Goal: Task Accomplishment & Management: Use online tool/utility

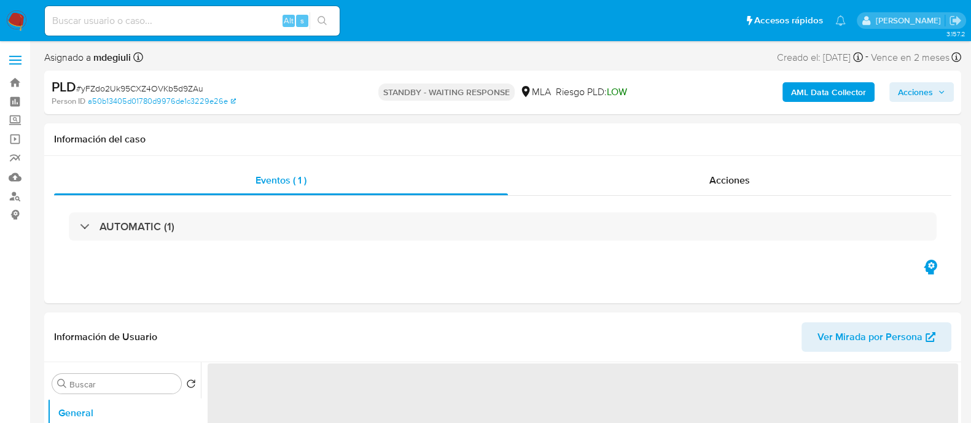
select select "10"
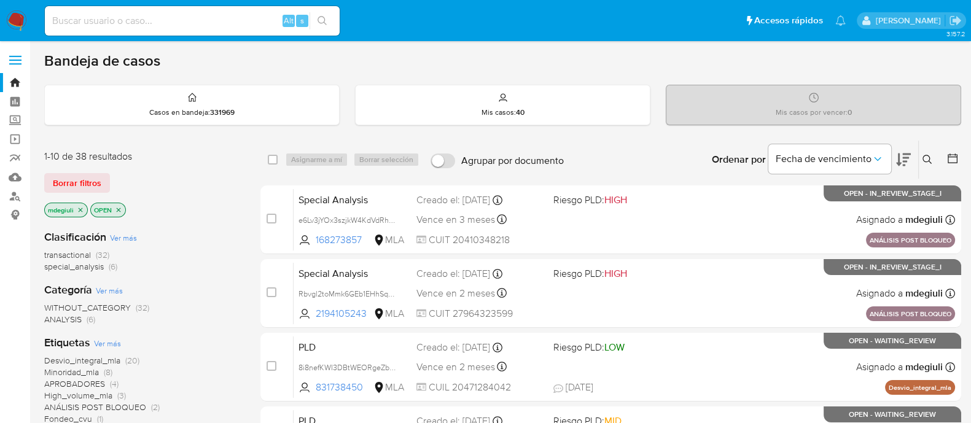
click at [211, 17] on input at bounding box center [192, 21] width 295 height 16
paste input "300693406"
type input "300693406"
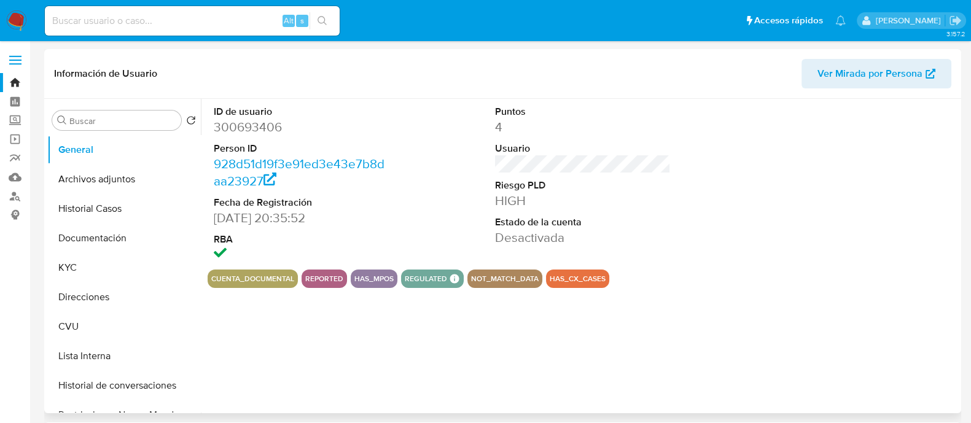
select select "10"
click at [101, 206] on button "Historial Casos" at bounding box center [119, 208] width 144 height 29
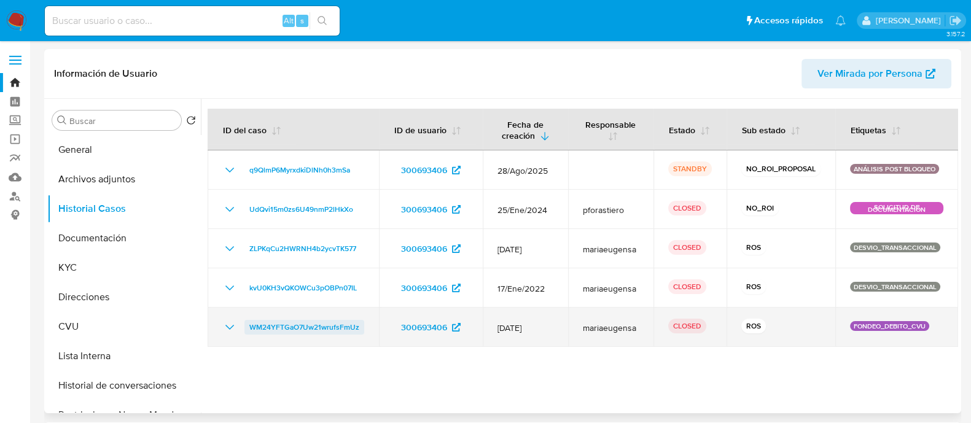
click at [314, 322] on span "WM24YFTGaO7Uw21wrufsFmUz" at bounding box center [304, 327] width 110 height 15
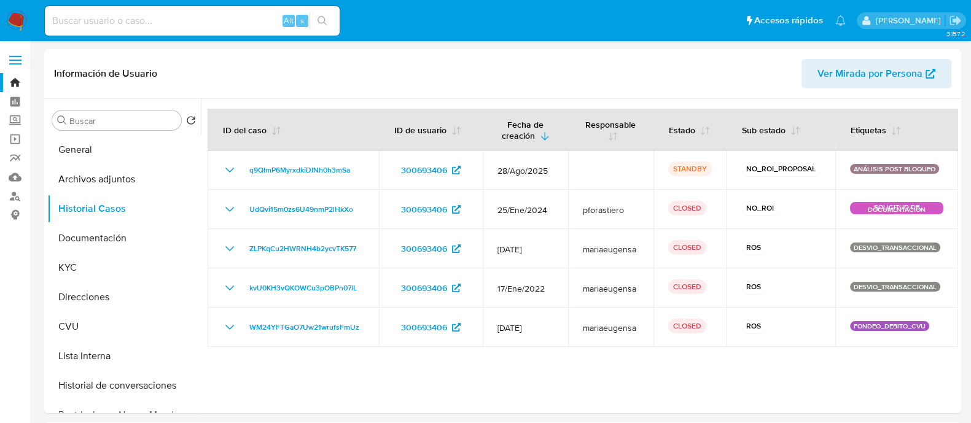
click at [138, 23] on input at bounding box center [192, 21] width 295 height 16
paste input "142731041"
type input "142731041"
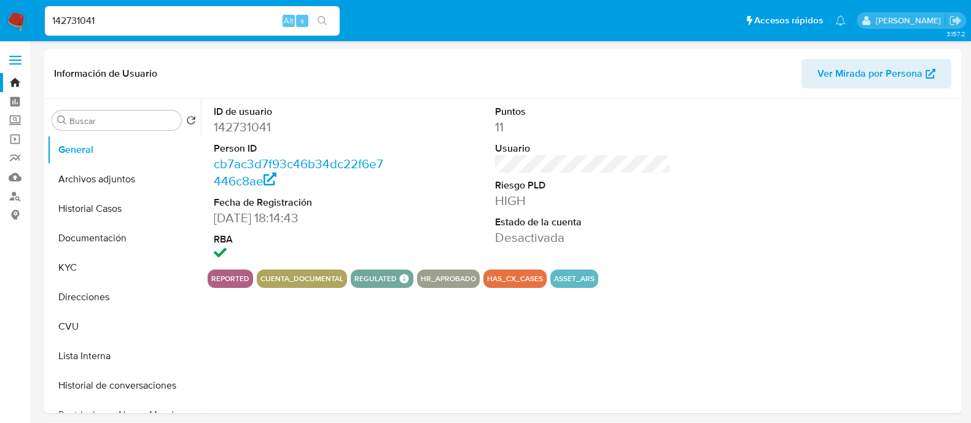
select select "10"
click at [98, 204] on button "Historial Casos" at bounding box center [119, 208] width 144 height 29
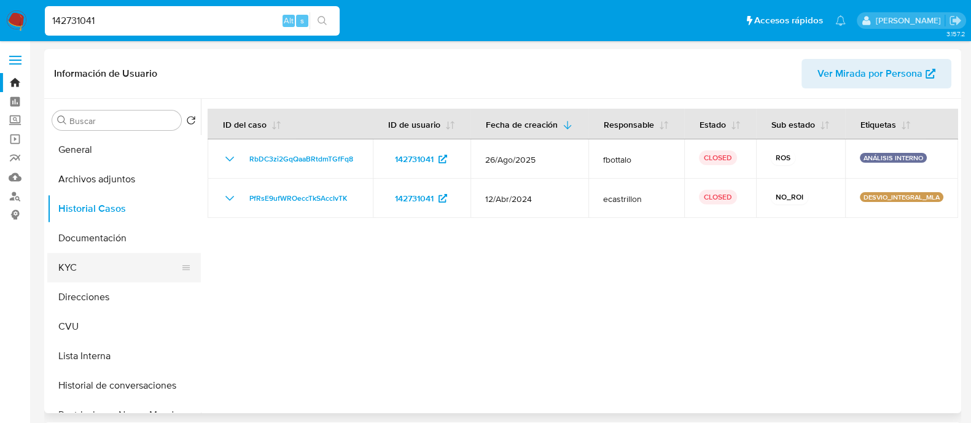
click at [79, 277] on button "KYC" at bounding box center [119, 267] width 144 height 29
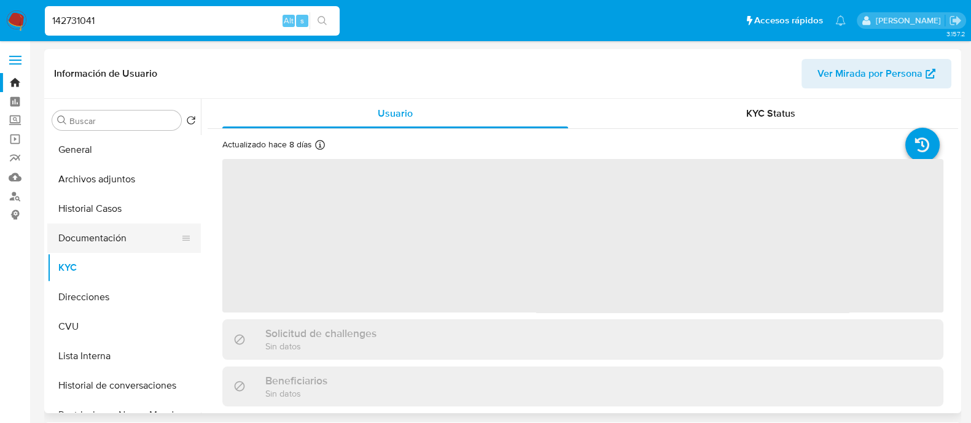
click at [103, 235] on button "Documentación" at bounding box center [119, 238] width 144 height 29
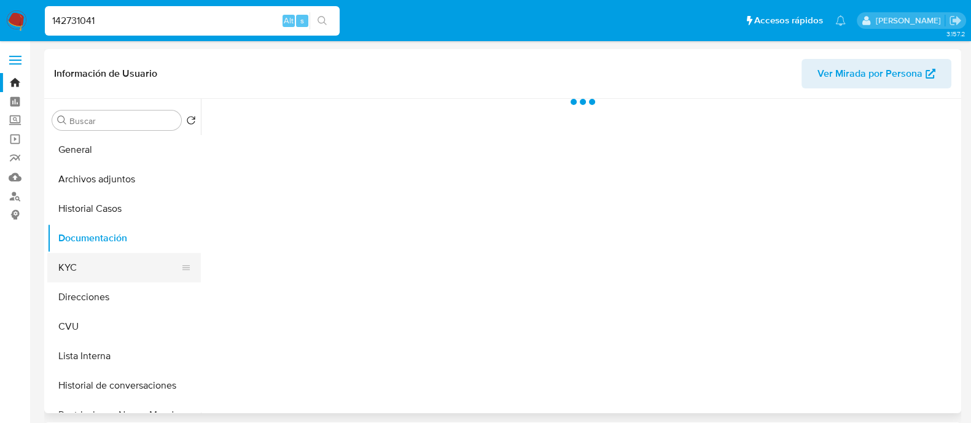
click at [83, 265] on button "KYC" at bounding box center [119, 267] width 144 height 29
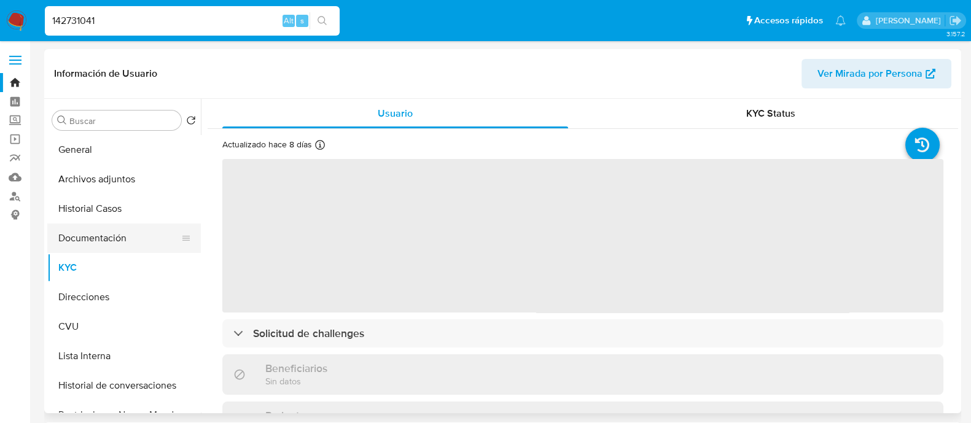
click at [95, 224] on button "Documentación" at bounding box center [119, 238] width 144 height 29
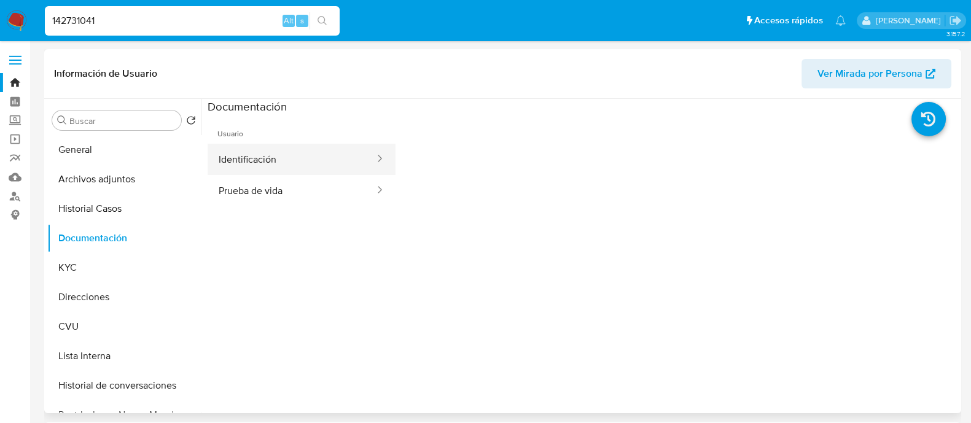
click at [263, 152] on button "Identificación" at bounding box center [292, 159] width 168 height 31
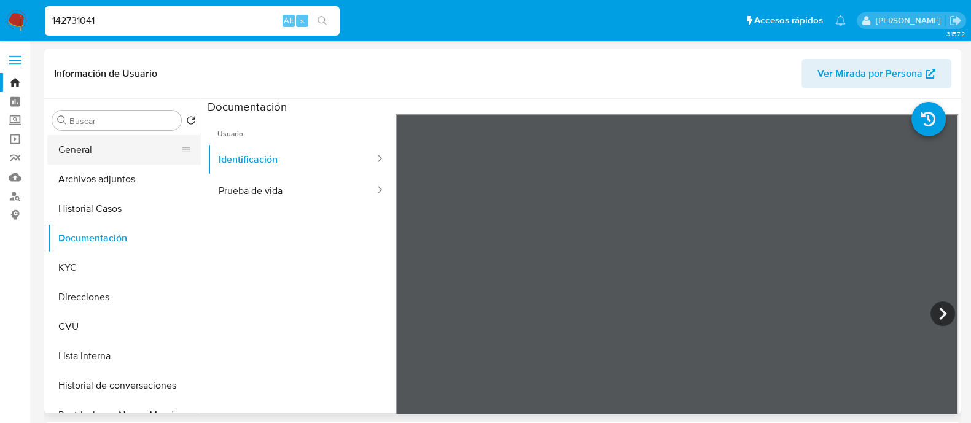
click at [123, 152] on button "General" at bounding box center [119, 149] width 144 height 29
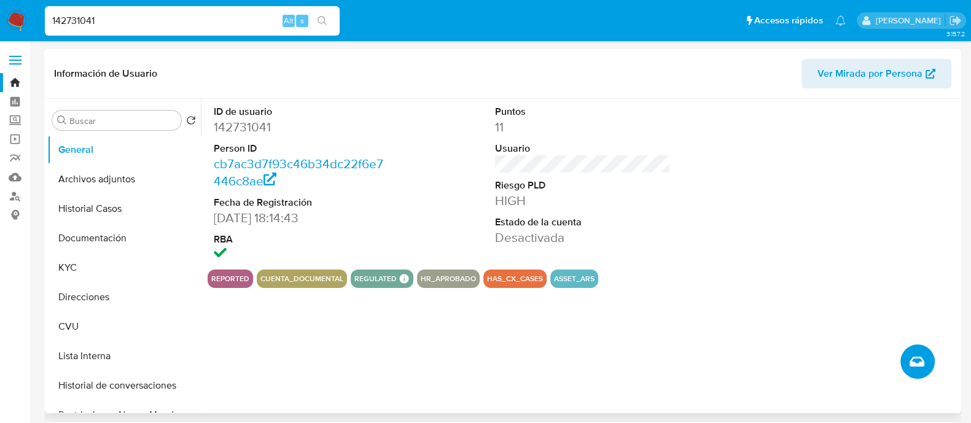
click at [909, 357] on icon "Crear caso manual" at bounding box center [916, 361] width 15 height 15
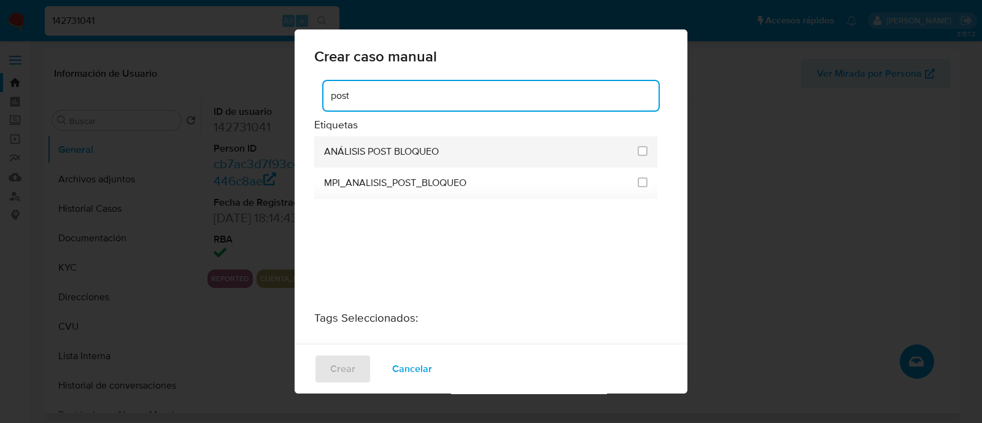
type input "post"
click at [525, 150] on div "ANÁLISIS POST BLOQUEO" at bounding box center [477, 151] width 306 height 31
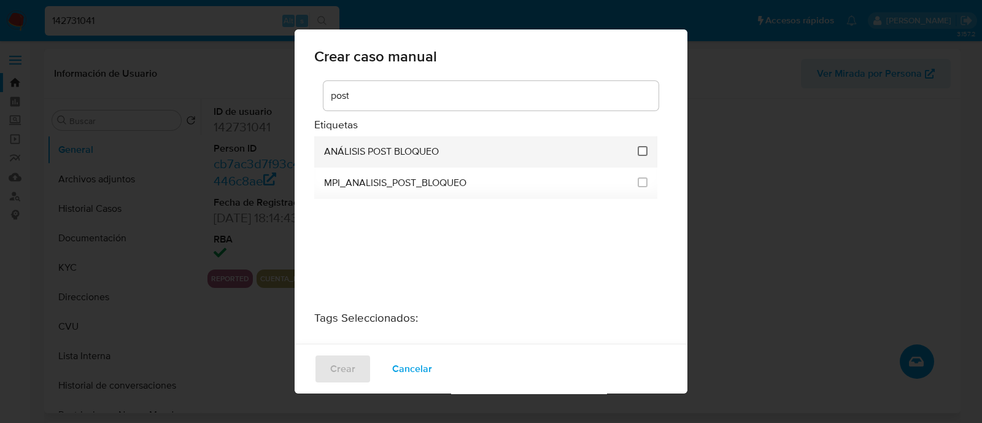
click at [640, 149] on input "3249" at bounding box center [643, 151] width 10 height 10
checkbox input "true"
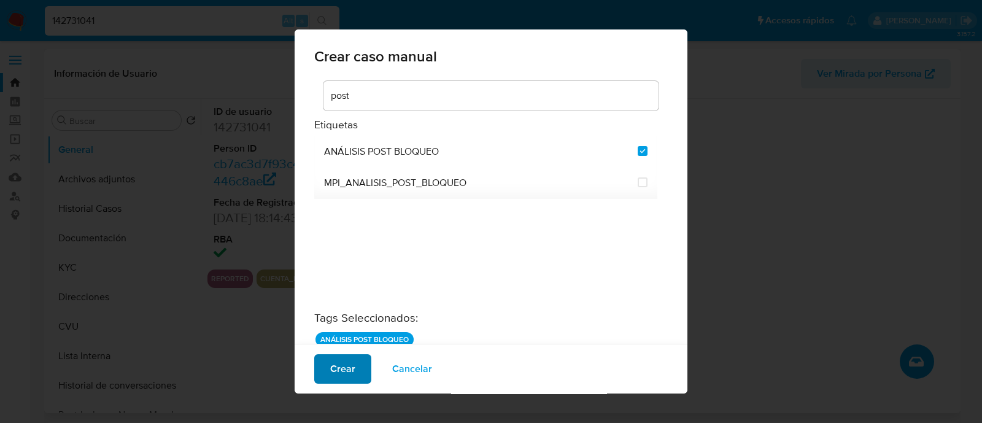
click at [343, 371] on span "Crear" at bounding box center [342, 369] width 25 height 27
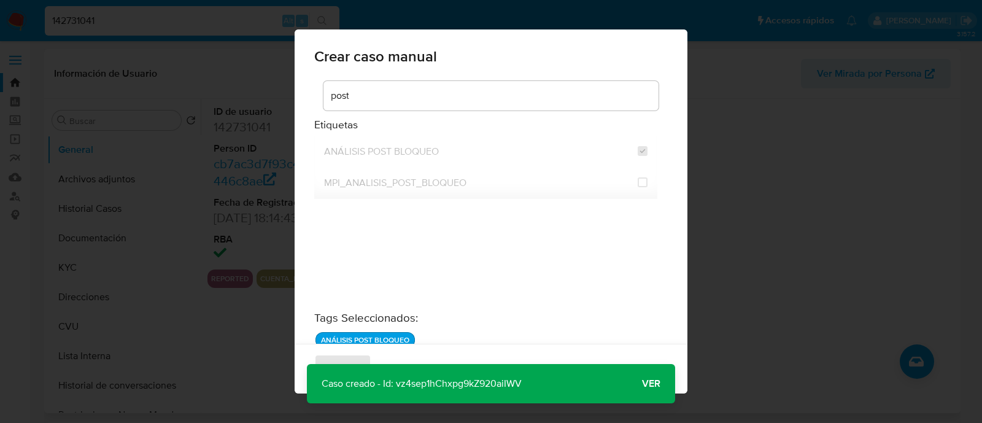
click at [645, 384] on span "Ver" at bounding box center [651, 384] width 18 height 0
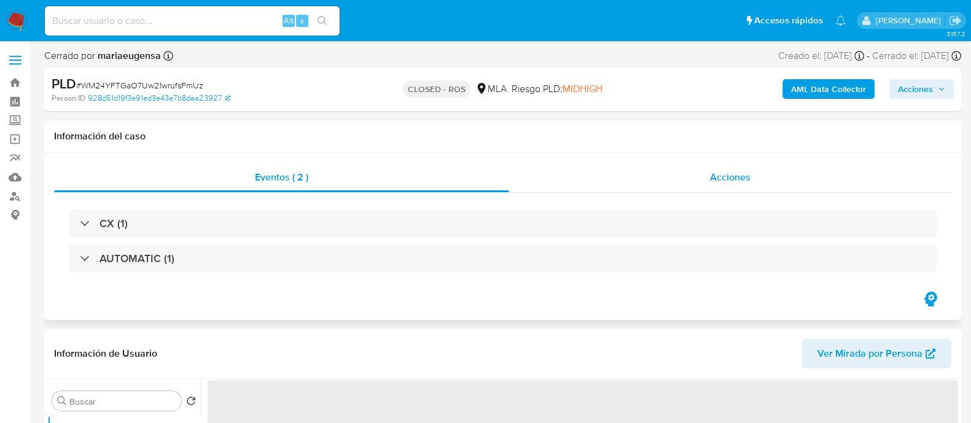
click at [735, 185] on div "Acciones" at bounding box center [730, 177] width 442 height 29
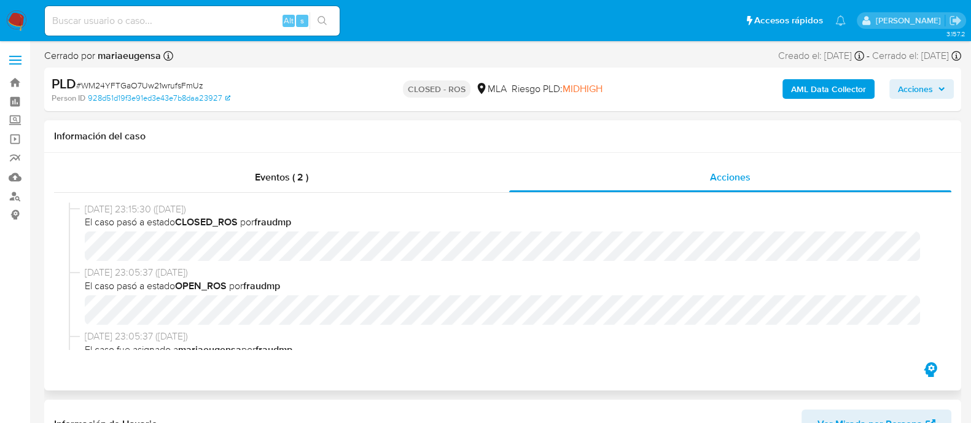
select select "10"
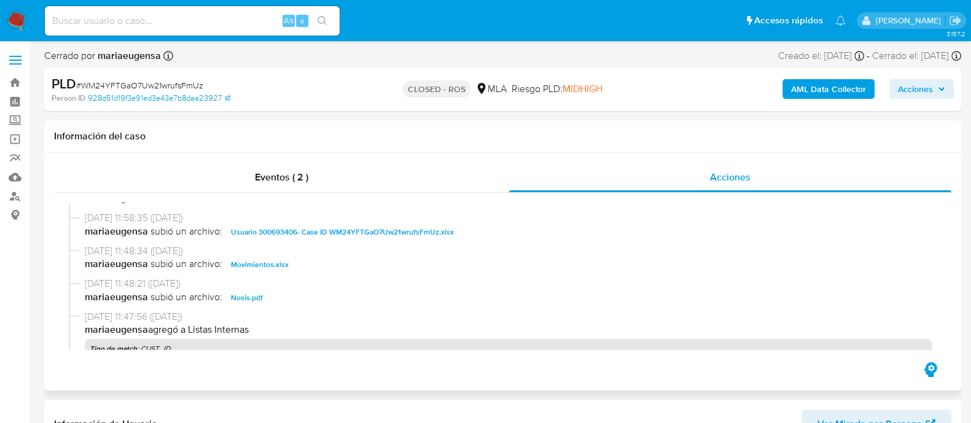
scroll to position [461, 0]
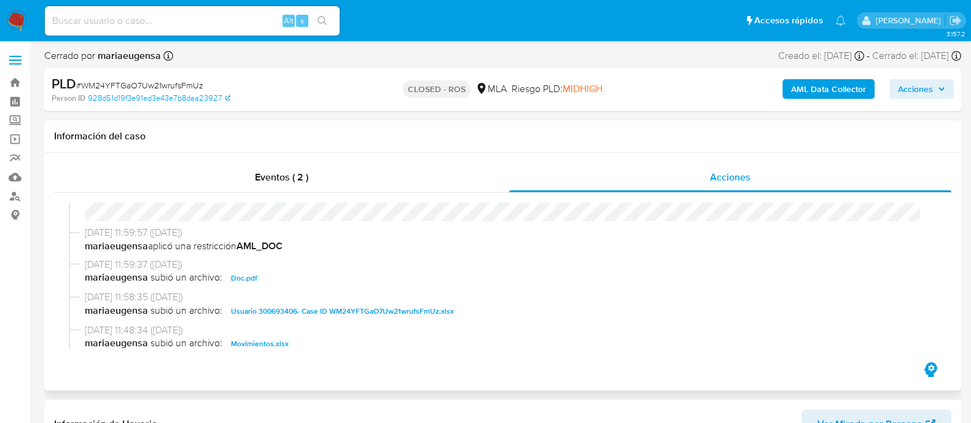
click at [335, 307] on span "Usuario 300693406- Case ID WM24YFTGaO7Uw21wrufsFmUz.xlsx" at bounding box center [342, 311] width 223 height 15
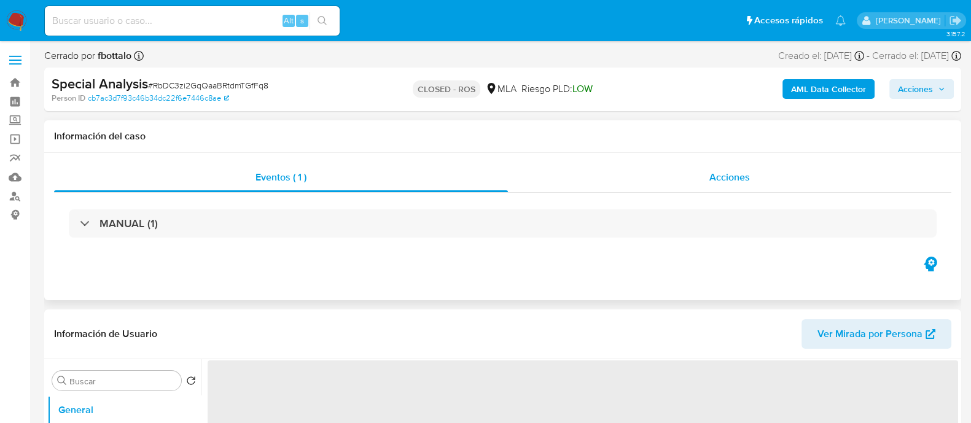
click at [651, 173] on div "Acciones" at bounding box center [729, 177] width 443 height 29
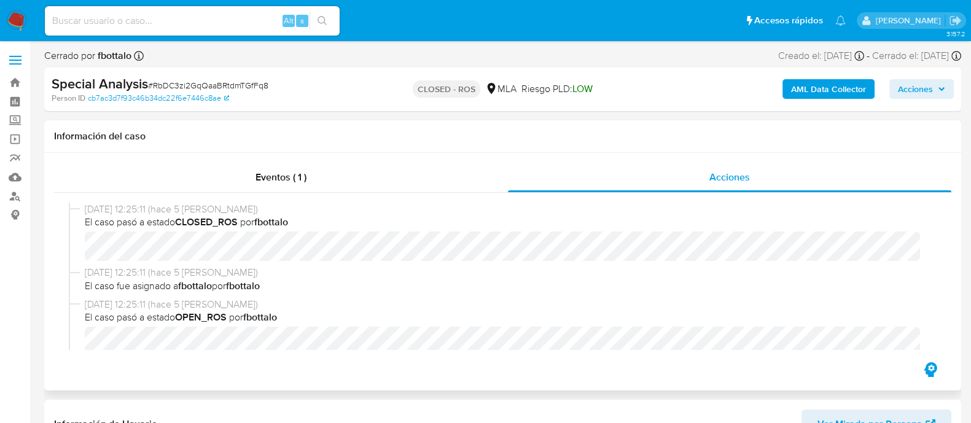
select select "10"
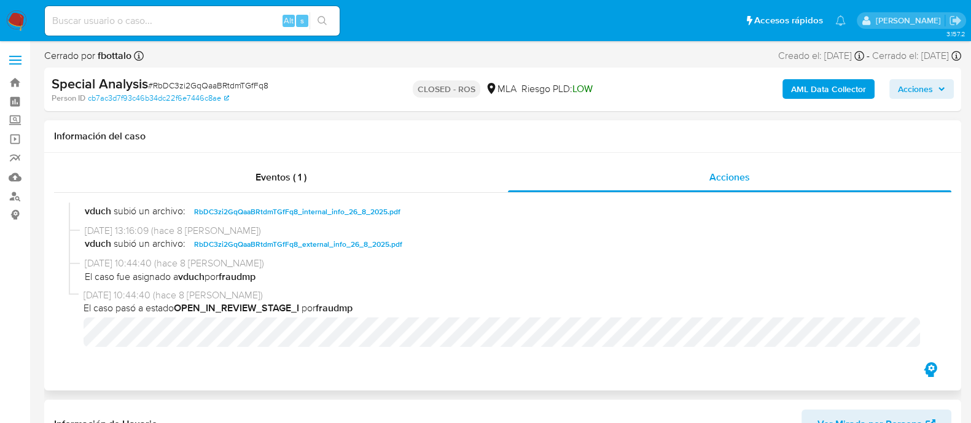
scroll to position [680, 0]
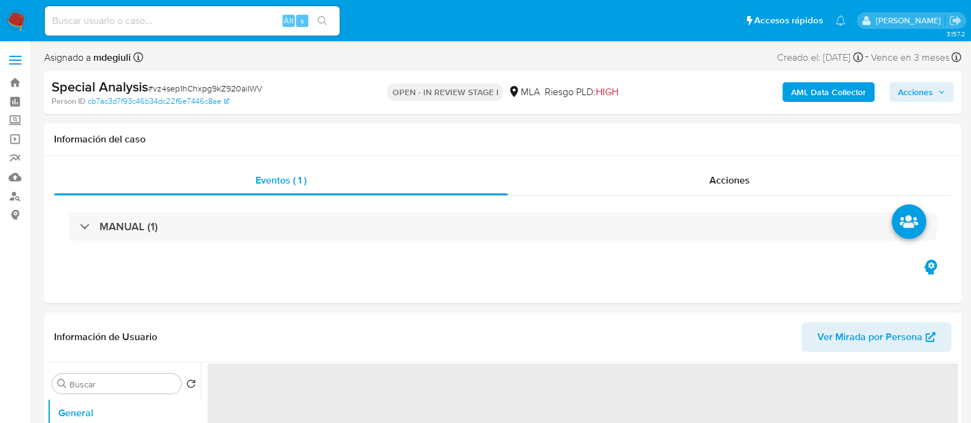
click at [233, 88] on span "# vz4sep1hChxpg9kZ920aiIWV" at bounding box center [205, 88] width 114 height 12
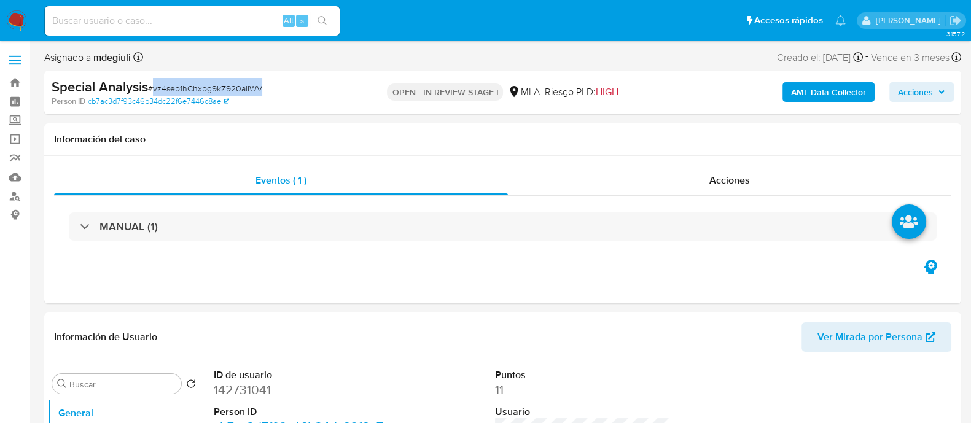
copy span "vz4sep1hChxpg9kZ920aiIWV"
select select "10"
click at [152, 27] on input at bounding box center [192, 21] width 295 height 16
paste input "643470142"
type input "643470142"
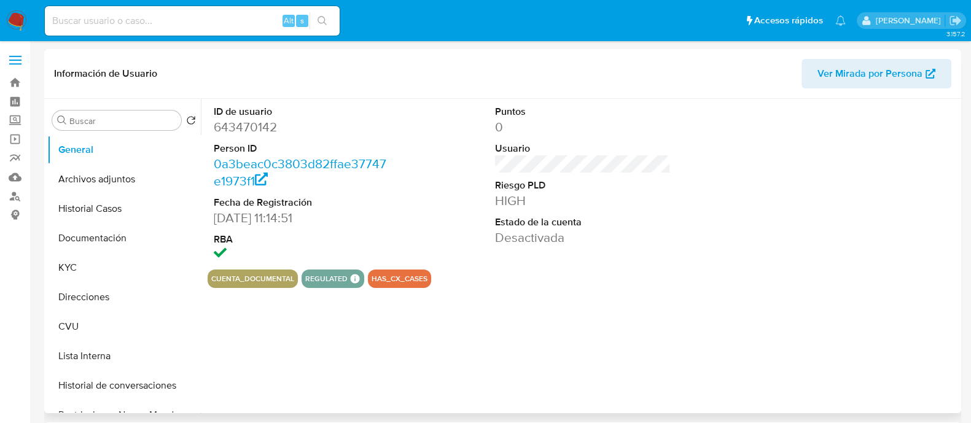
select select "10"
click at [93, 348] on button "Lista Interna" at bounding box center [119, 355] width 144 height 29
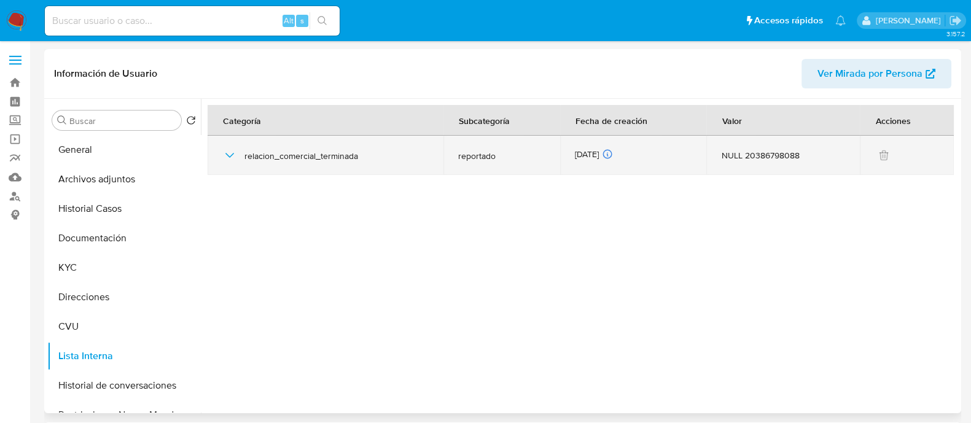
click at [233, 150] on icon "button" at bounding box center [229, 155] width 15 height 15
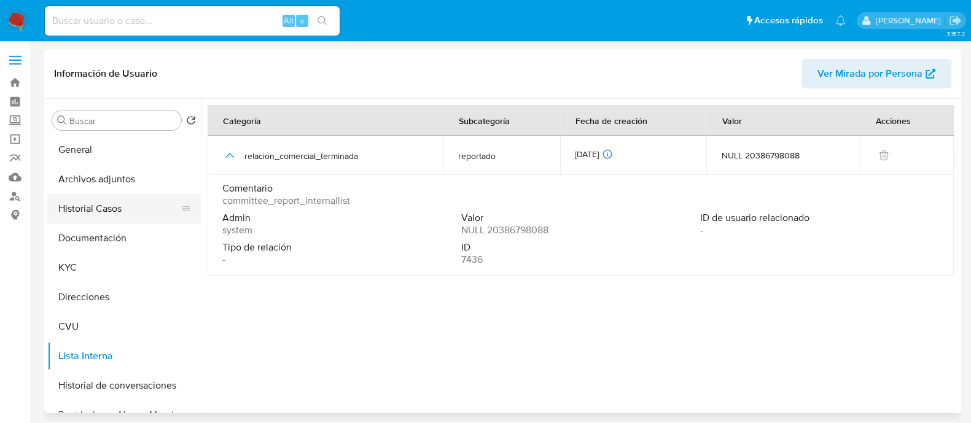
click at [105, 210] on button "Historial Casos" at bounding box center [119, 208] width 144 height 29
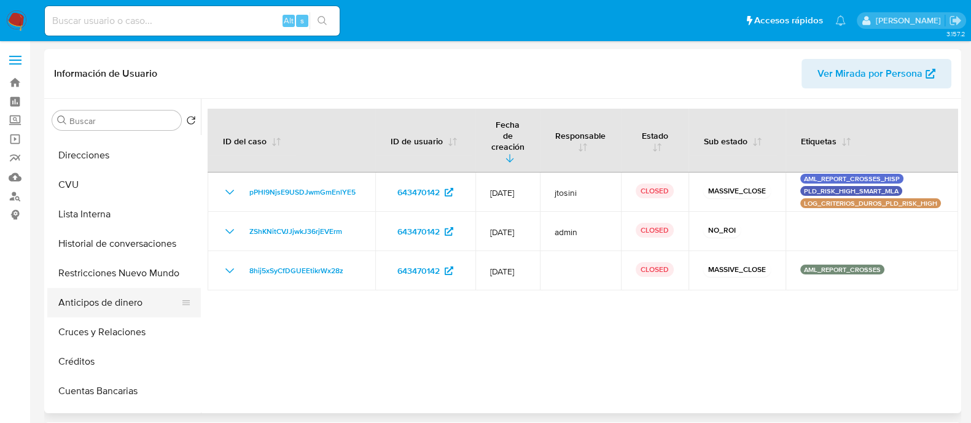
scroll to position [153, 0]
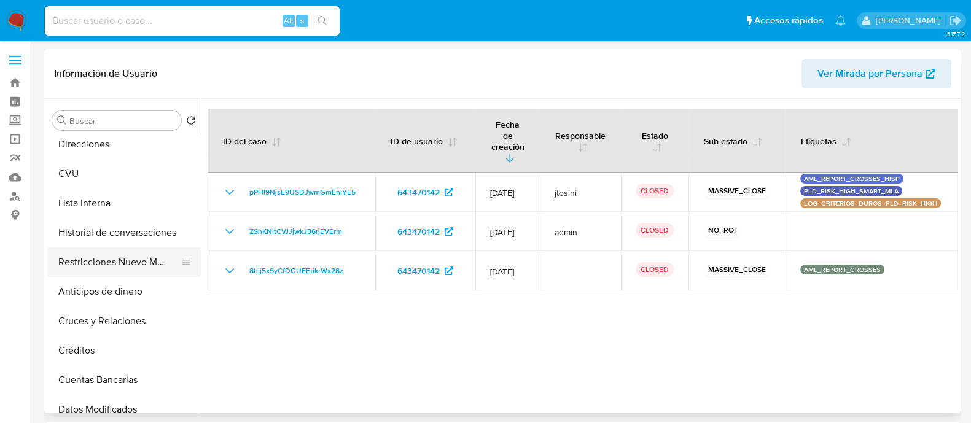
click at [132, 265] on button "Restricciones Nuevo Mundo" at bounding box center [119, 261] width 144 height 29
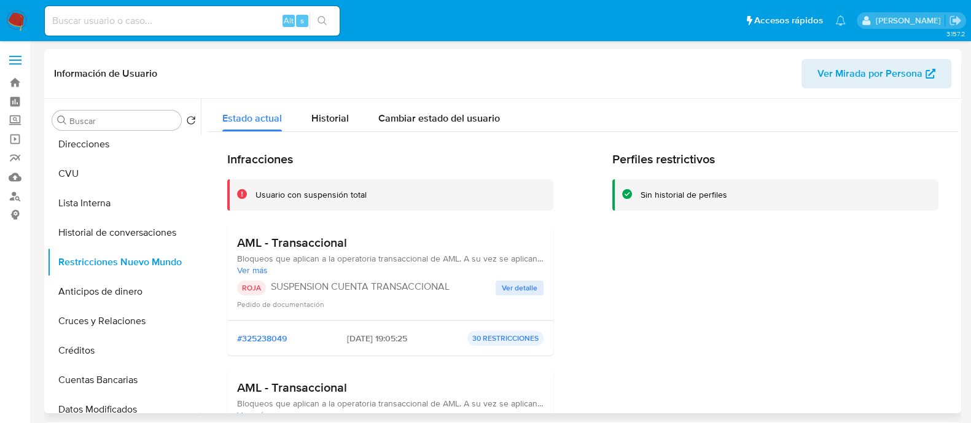
click at [512, 282] on span "Ver detalle" at bounding box center [520, 288] width 36 height 12
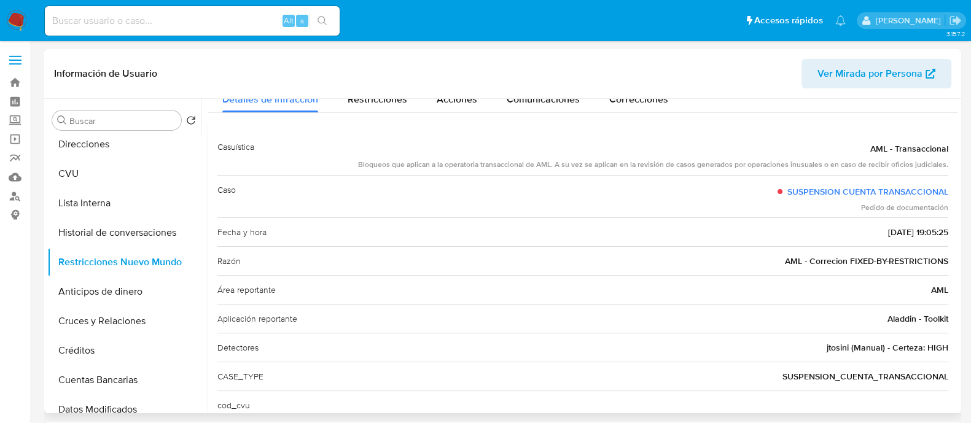
scroll to position [70, 0]
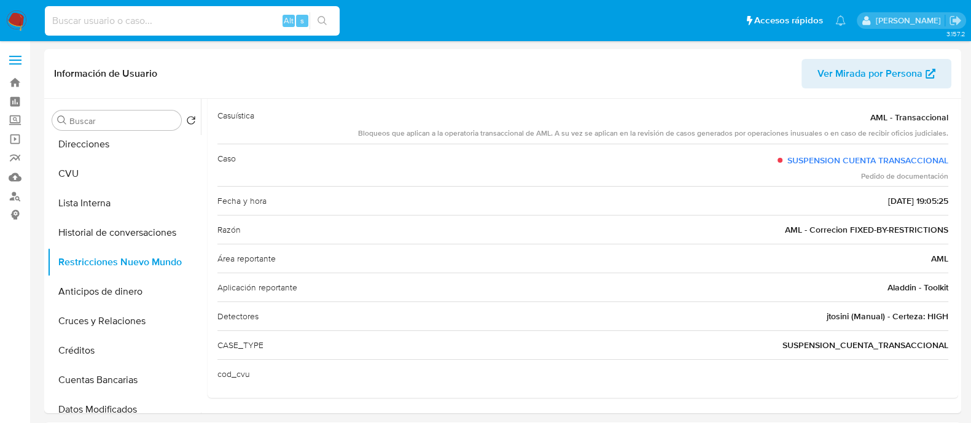
click at [182, 17] on input at bounding box center [192, 21] width 295 height 16
paste input "432287218"
type input "432287218"
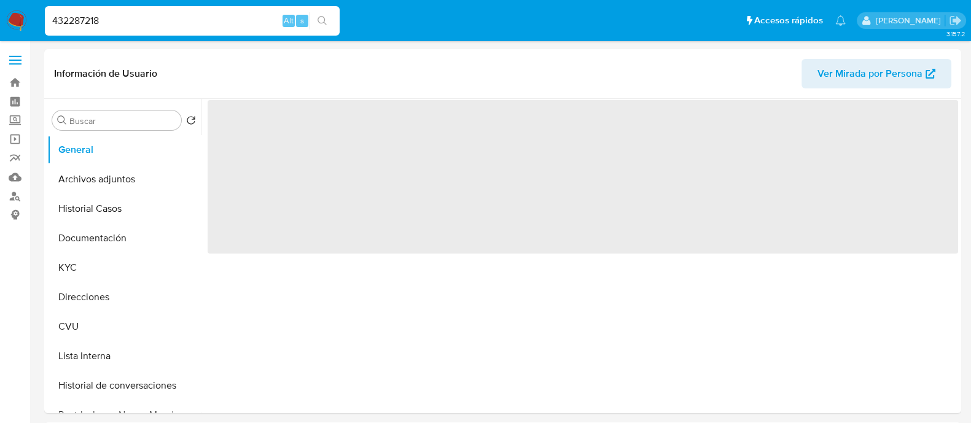
select select "10"
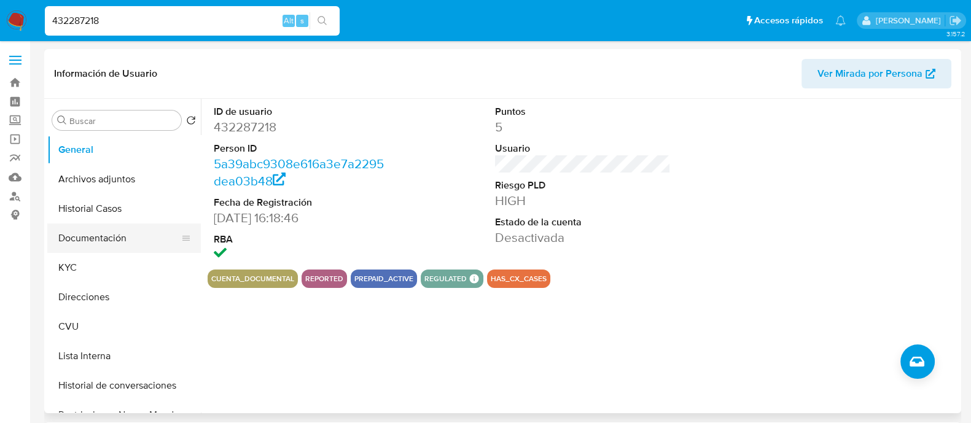
click at [89, 231] on button "Documentación" at bounding box center [119, 238] width 144 height 29
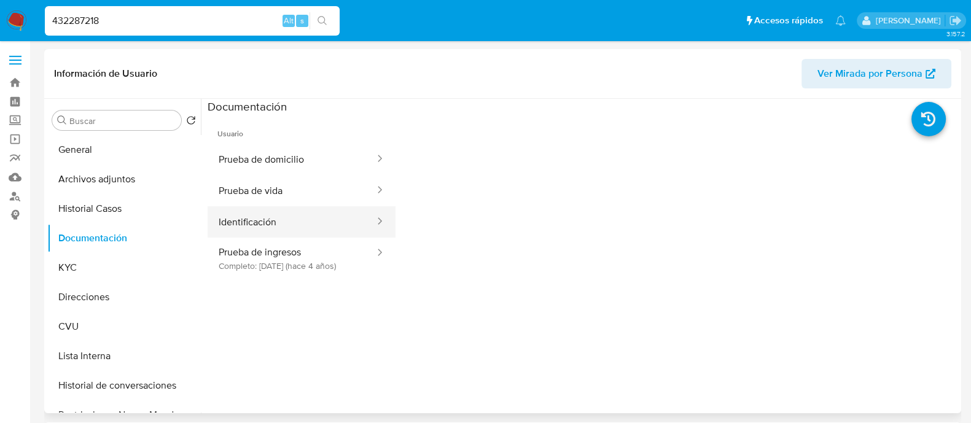
click at [276, 215] on button "Identificación" at bounding box center [292, 221] width 168 height 31
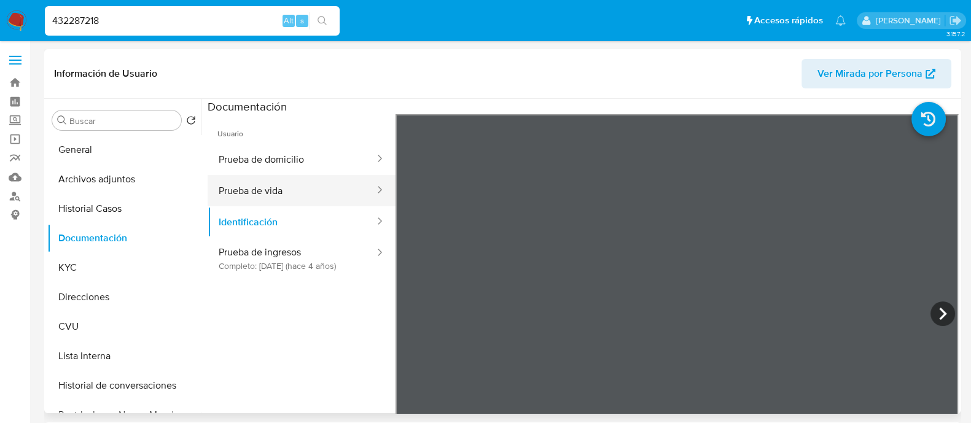
click at [339, 195] on button "Prueba de vida" at bounding box center [292, 190] width 168 height 31
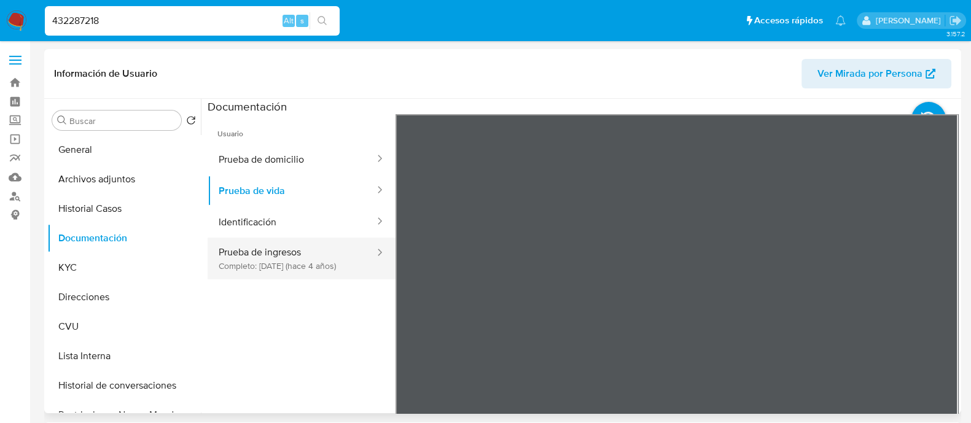
click at [298, 244] on button "Prueba de ingresos Completo: 30/08/2021 (hace 4 años)" at bounding box center [292, 259] width 168 height 42
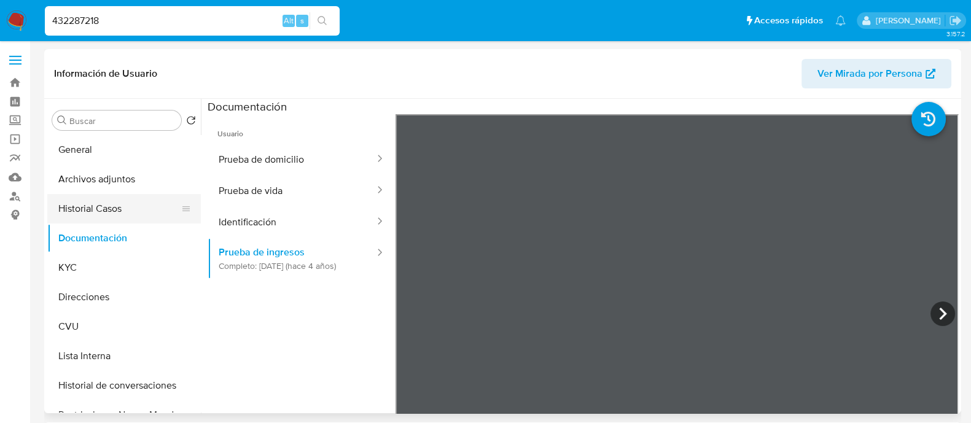
click at [117, 202] on button "Historial Casos" at bounding box center [119, 208] width 144 height 29
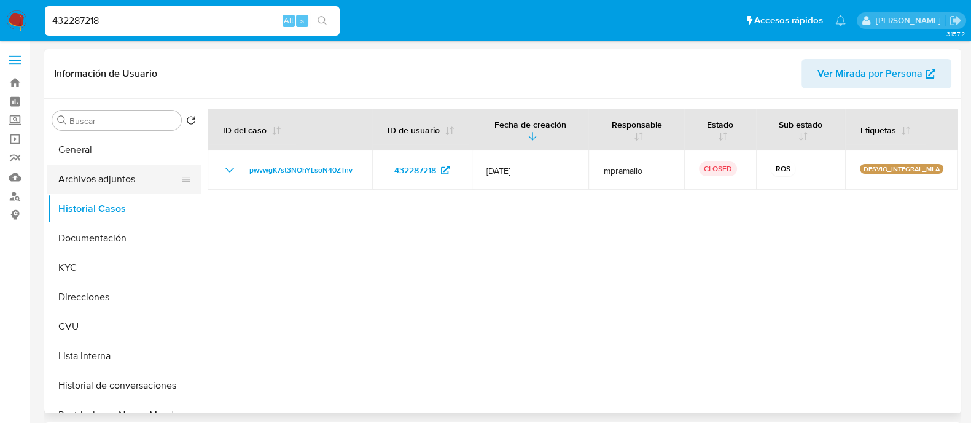
click at [133, 178] on button "Archivos adjuntos" at bounding box center [119, 179] width 144 height 29
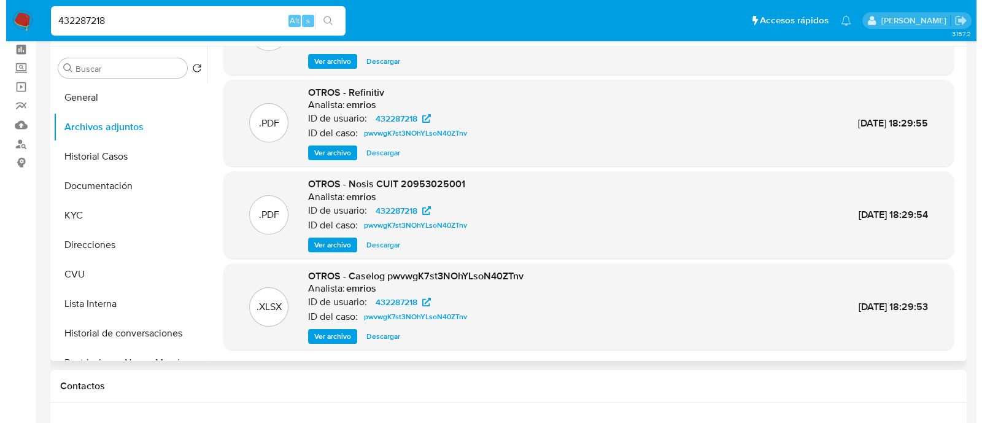
scroll to position [76, 0]
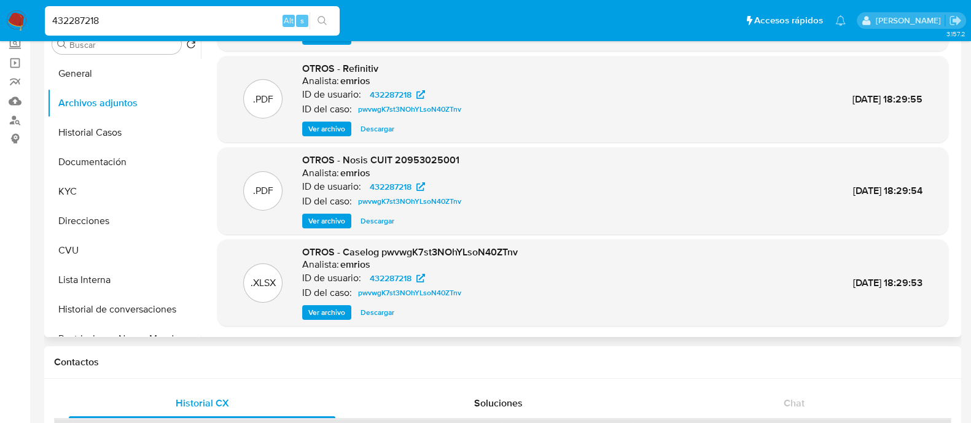
click at [329, 310] on span "Ver archivo" at bounding box center [326, 312] width 37 height 12
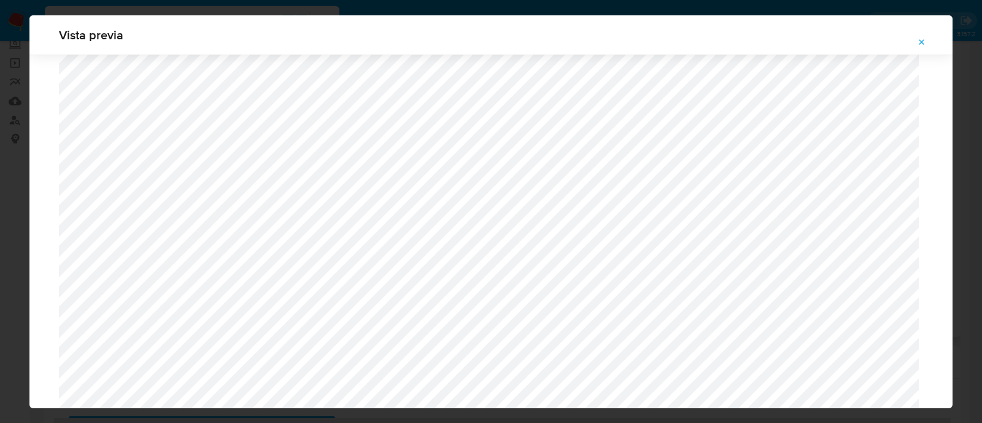
scroll to position [1126, 0]
click at [924, 41] on icon "Attachment preview" at bounding box center [922, 42] width 10 height 10
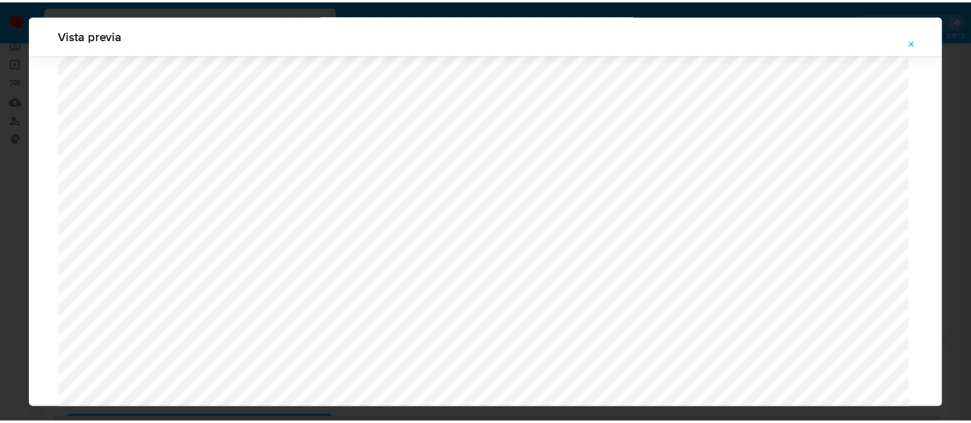
scroll to position [39, 0]
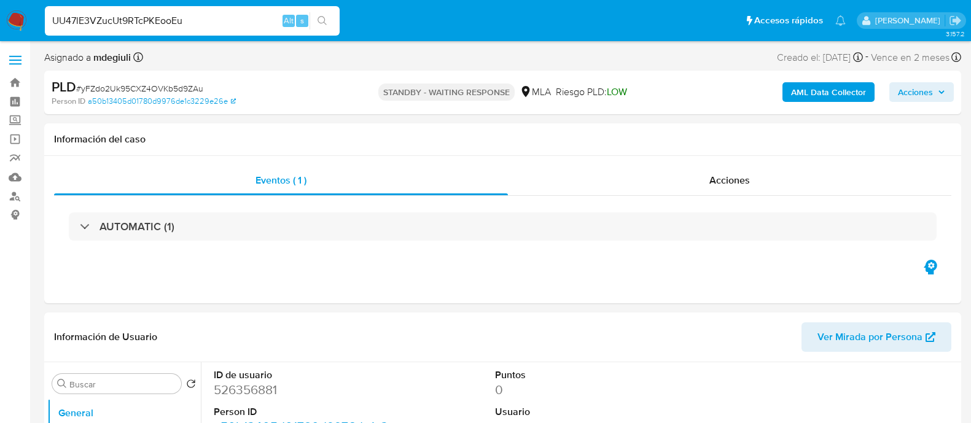
select select "10"
type input "UU47lE3VZucUt9RTcPKEooEu"
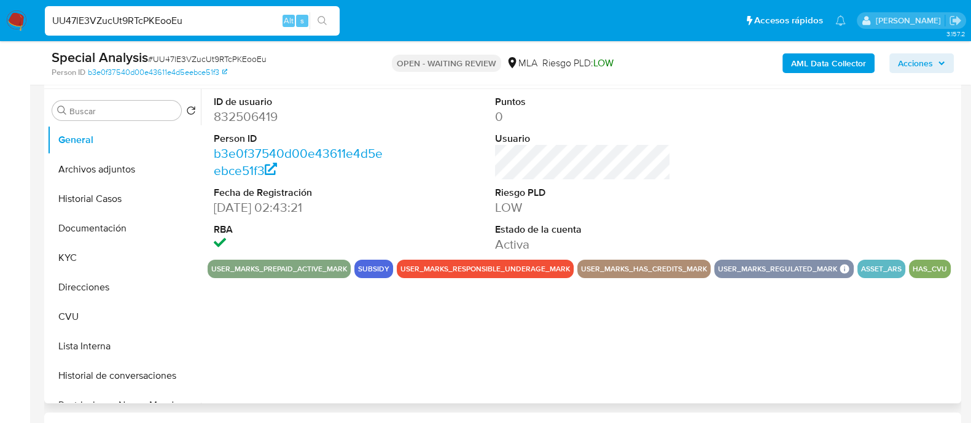
scroll to position [230, 0]
select select "10"
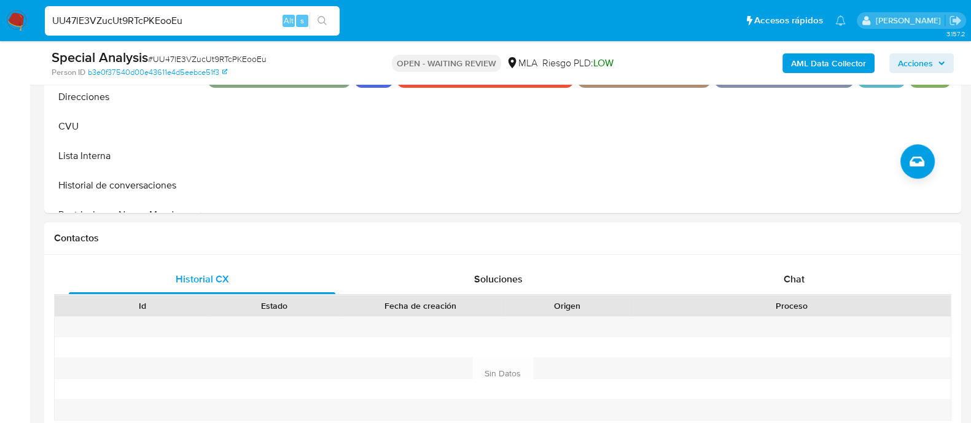
scroll to position [396, 0]
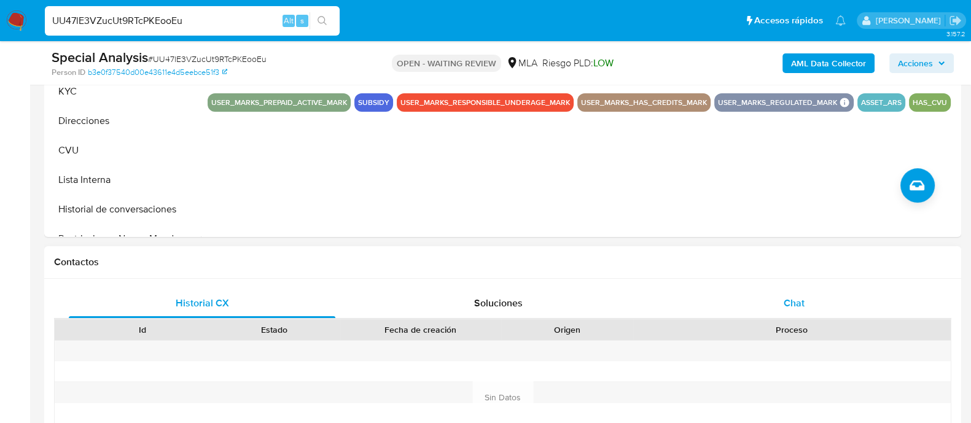
click at [794, 298] on span "Chat" at bounding box center [794, 303] width 21 height 14
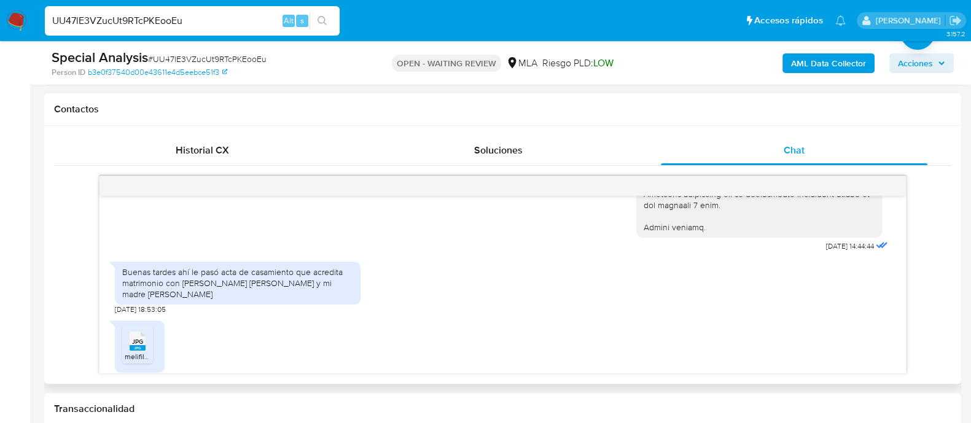
scroll to position [1796, 0]
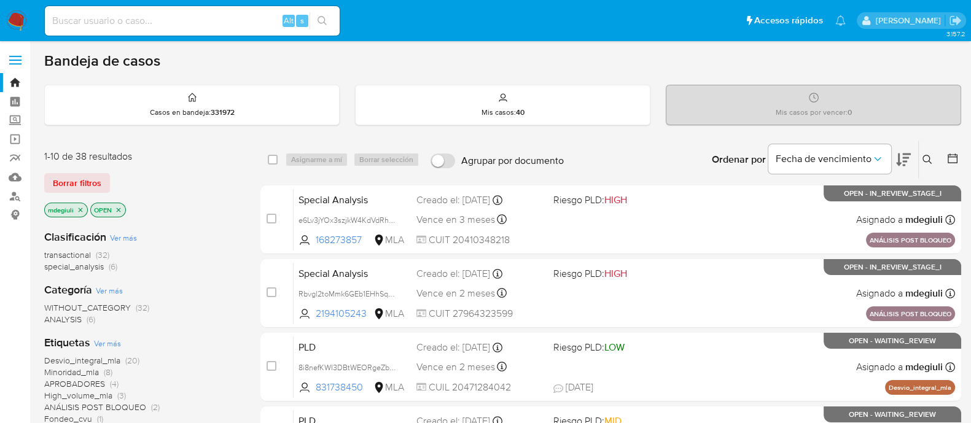
click at [198, 20] on input at bounding box center [192, 21] width 295 height 16
paste input "0pEzxxI1OuD29BVSHb4cTQ1H"
type input "0pEzxxI1OuD29BVSHb4cTQ1H"
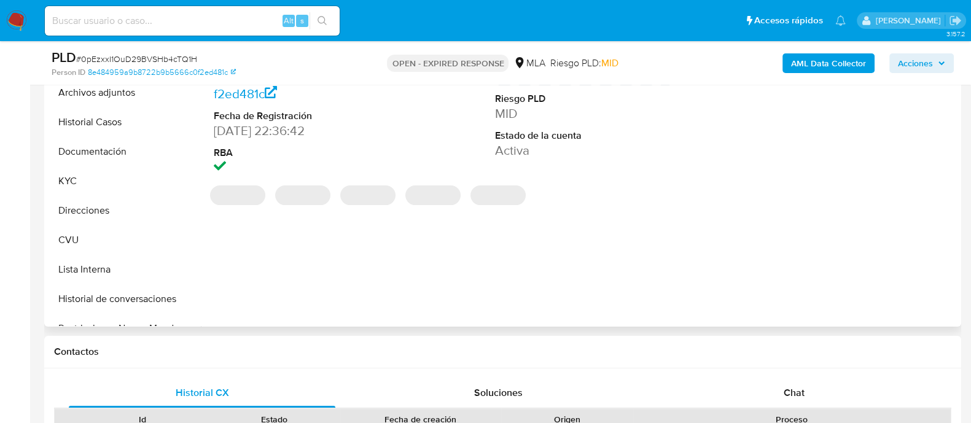
select select "10"
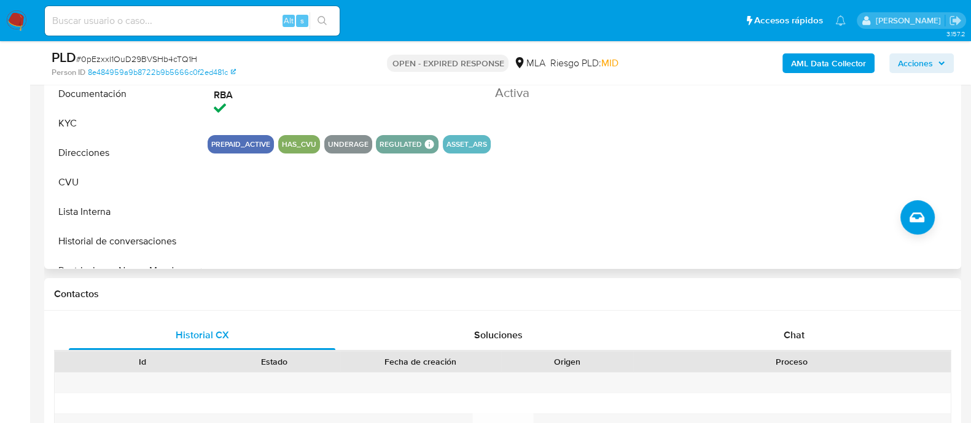
scroll to position [76, 0]
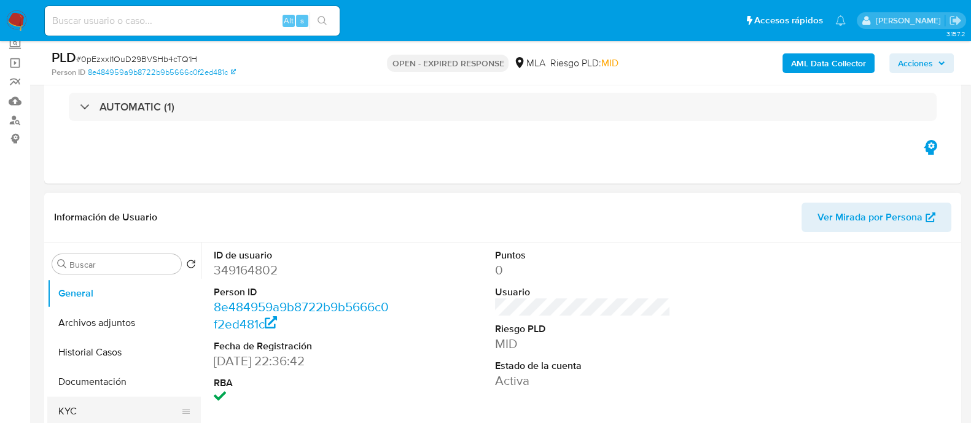
click at [69, 408] on button "KYC" at bounding box center [119, 411] width 144 height 29
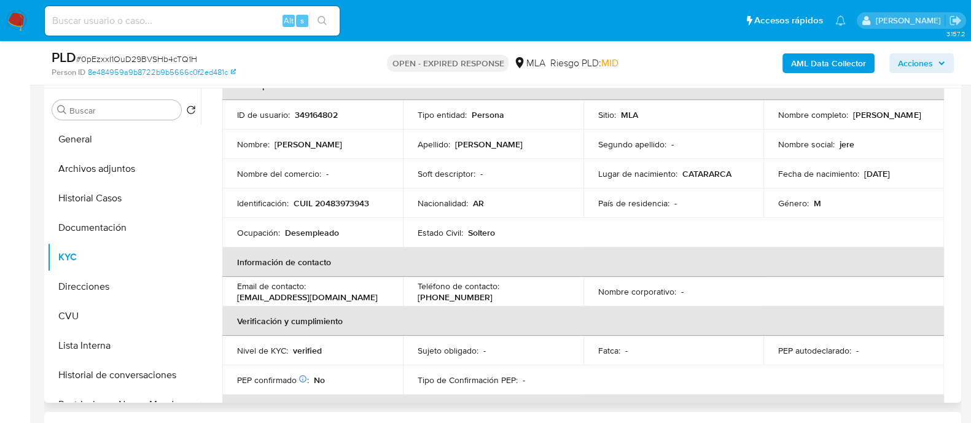
scroll to position [0, 0]
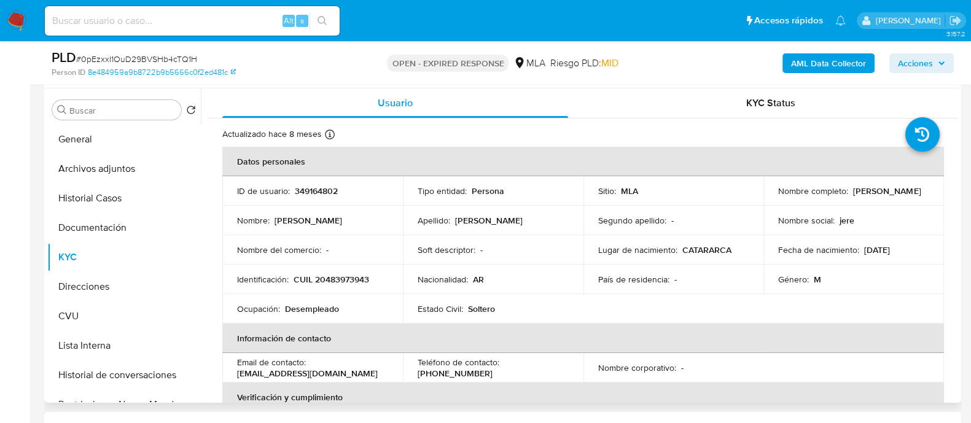
click at [347, 278] on p "CUIL 20483973943" at bounding box center [332, 279] width 76 height 11
copy p "20483973943"
